Goal: Find specific page/section: Find specific page/section

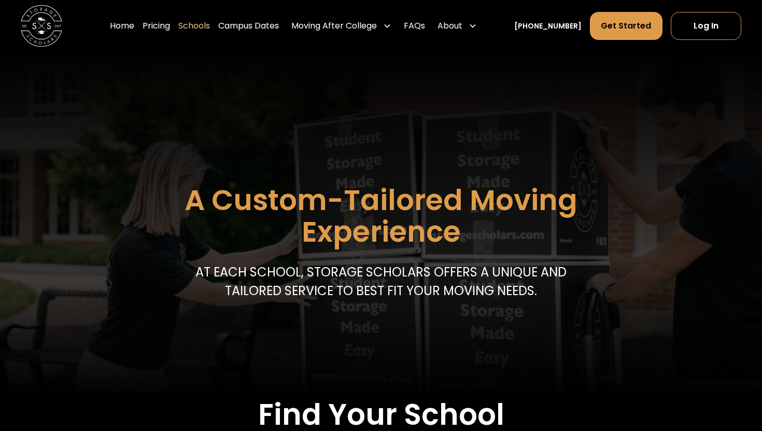
scroll to position [244, 0]
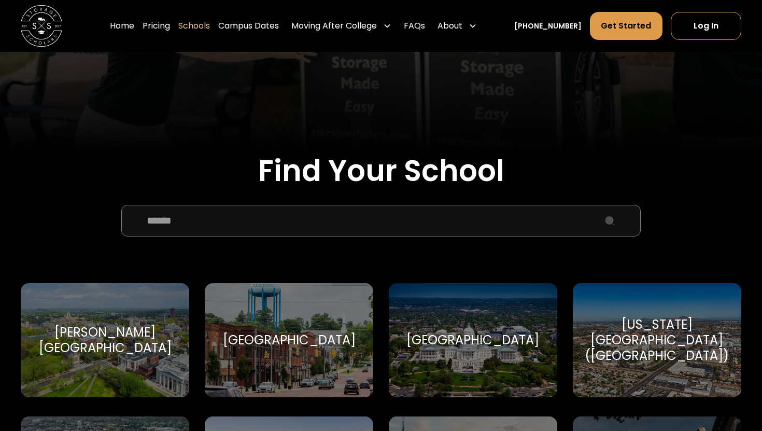
click at [292, 224] on input "School Select Form" at bounding box center [381, 220] width 520 height 31
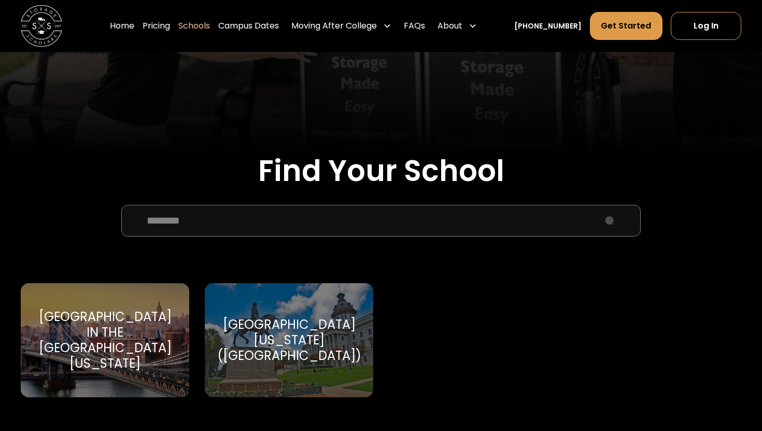
type input "********"
click at [160, 341] on div "[GEOGRAPHIC_DATA] in the [GEOGRAPHIC_DATA][US_STATE]" at bounding box center [105, 340] width 144 height 62
click at [169, 322] on div "[GEOGRAPHIC_DATA] in the [GEOGRAPHIC_DATA][US_STATE]" at bounding box center [105, 340] width 144 height 62
click at [146, 327] on div "[GEOGRAPHIC_DATA] in the [GEOGRAPHIC_DATA][US_STATE]" at bounding box center [105, 340] width 144 height 62
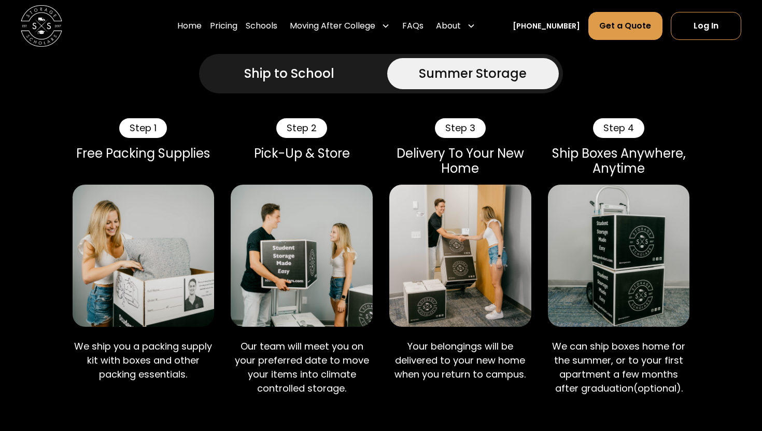
scroll to position [689, 0]
